Goal: Task Accomplishment & Management: Complete application form

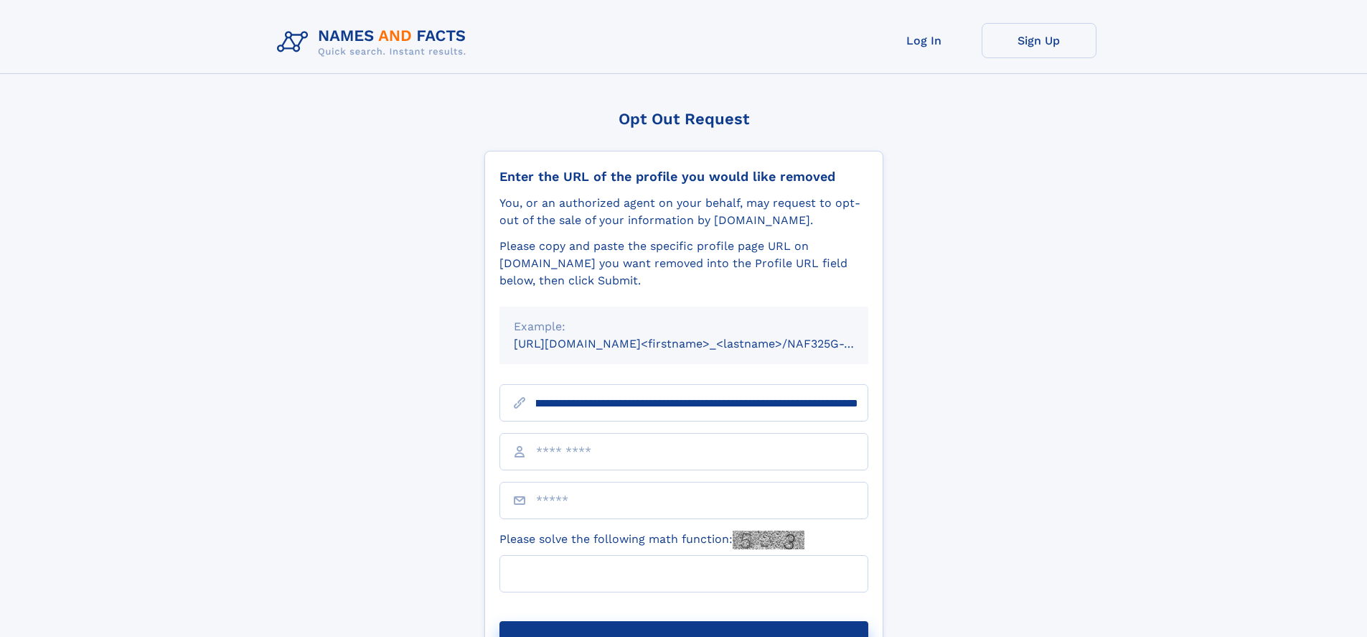
scroll to position [0, 175]
type input "**********"
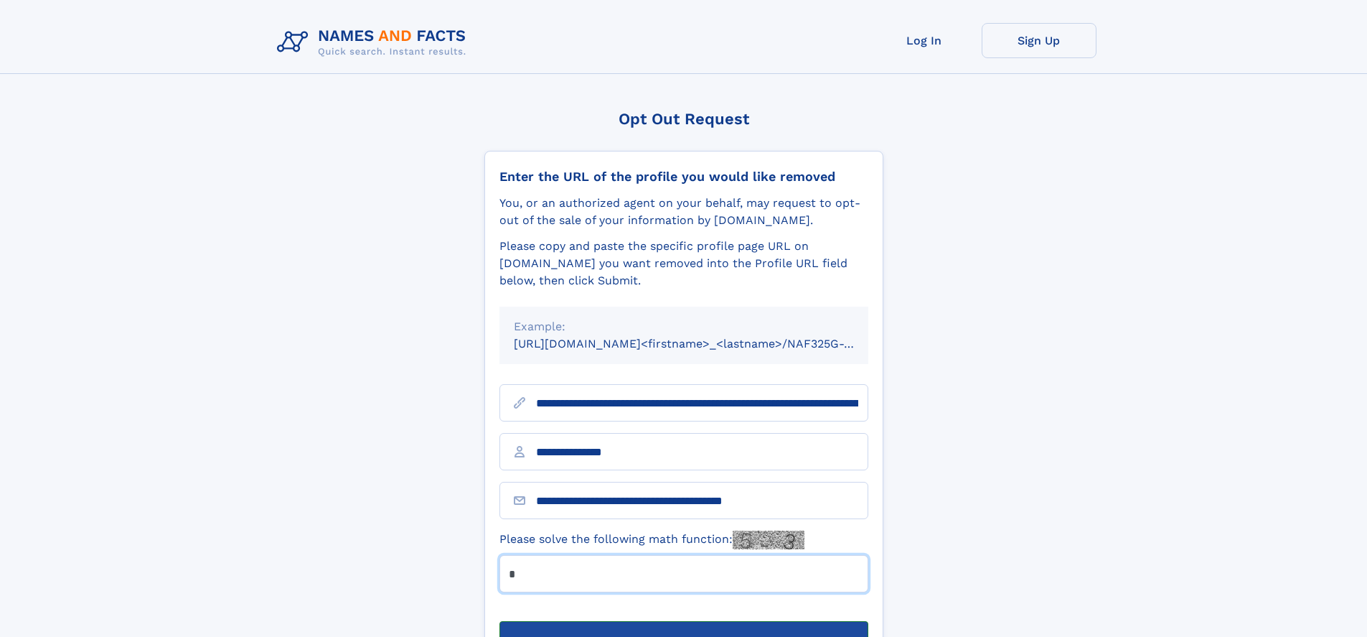
type input "*"
click at [683, 621] on button "Submit Opt Out Request" at bounding box center [684, 644] width 369 height 46
